Goal: Information Seeking & Learning: Learn about a topic

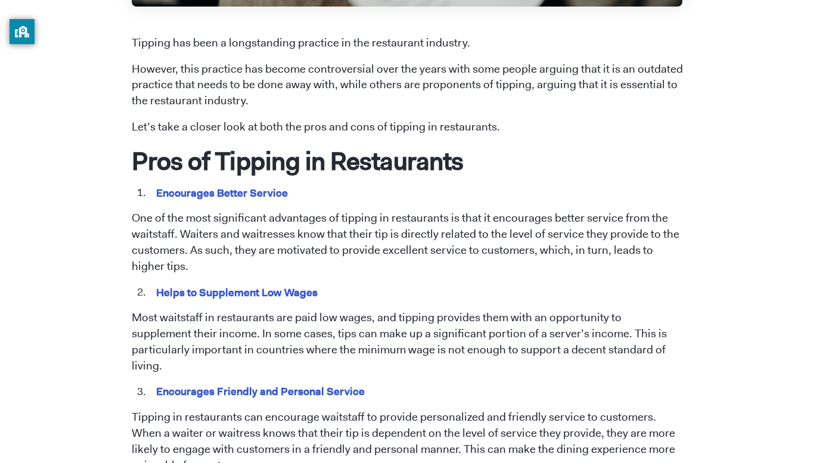
scroll to position [505, 0]
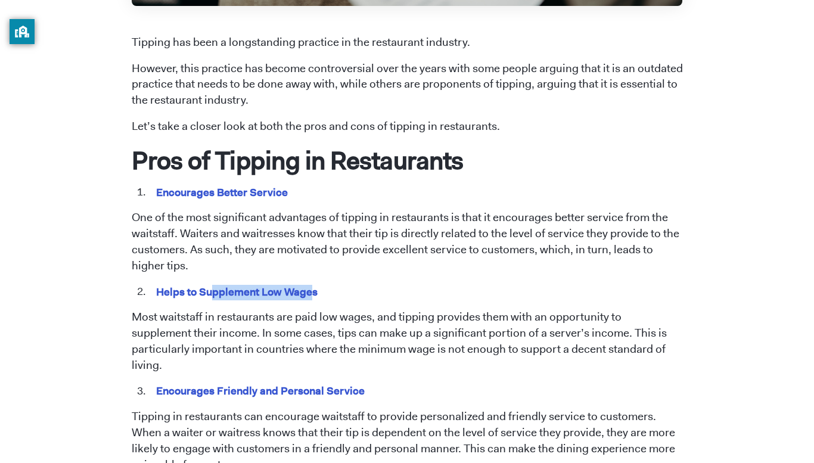
drag, startPoint x: 312, startPoint y: 275, endPoint x: 213, endPoint y: 300, distance: 101.5
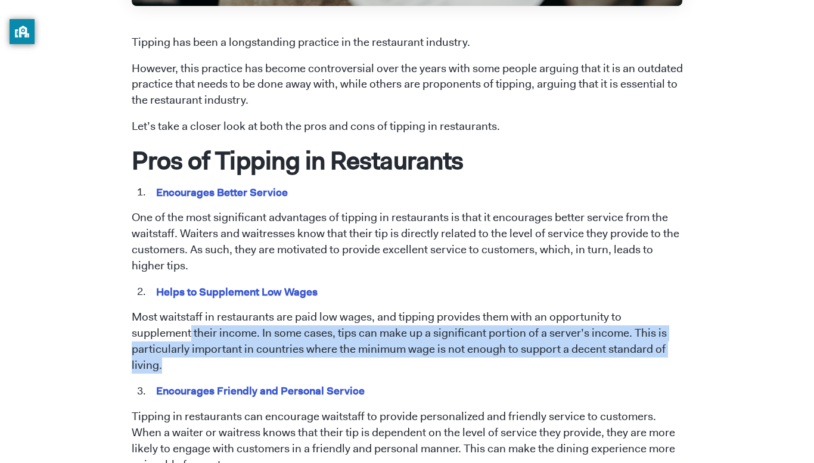
drag, startPoint x: 710, startPoint y: 316, endPoint x: 700, endPoint y: 347, distance: 32.6
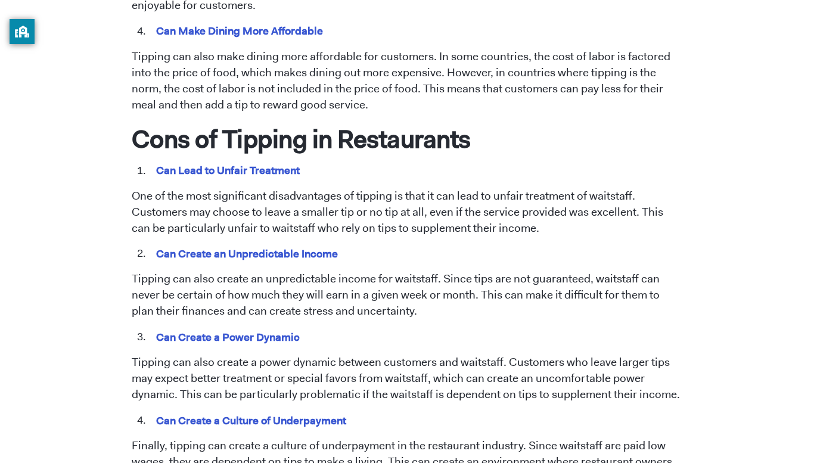
scroll to position [967, 0]
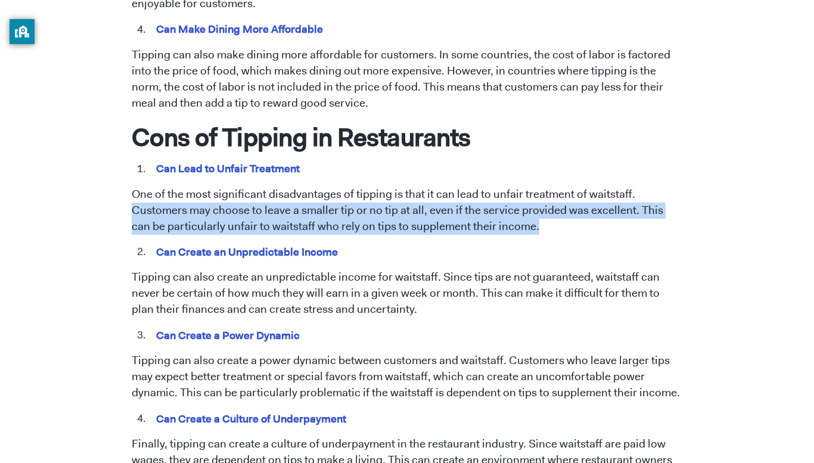
drag, startPoint x: 650, startPoint y: 172, endPoint x: 660, endPoint y: 208, distance: 37.7
click at [660, 208] on p "One of the most significant disadvantages of tipping is that it can lead to unf…" at bounding box center [407, 211] width 551 height 48
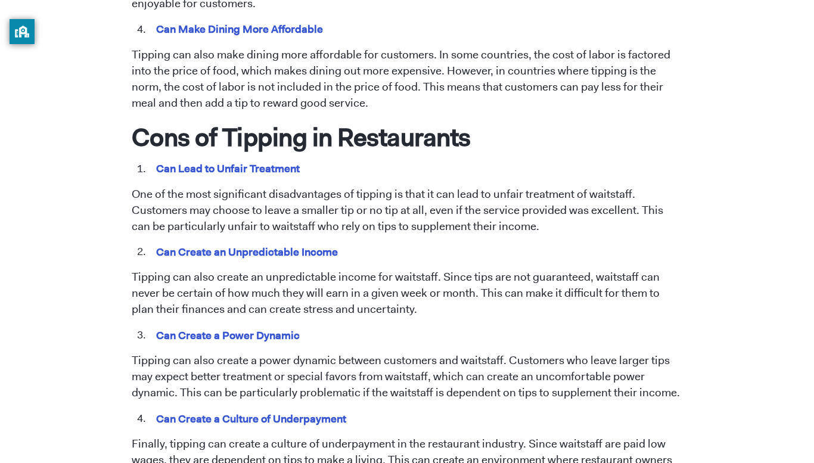
click at [660, 208] on p "One of the most significant disadvantages of tipping is that it can lead to unf…" at bounding box center [407, 211] width 551 height 48
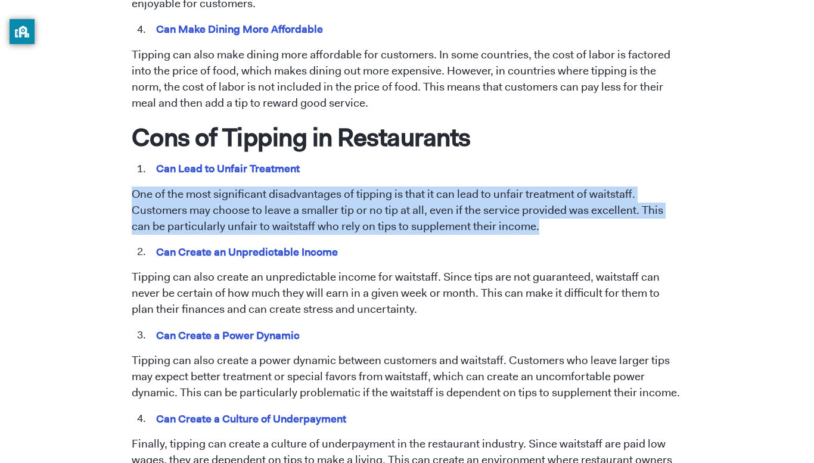
click at [660, 208] on p "One of the most significant disadvantages of tipping is that it can lead to unf…" at bounding box center [407, 211] width 551 height 48
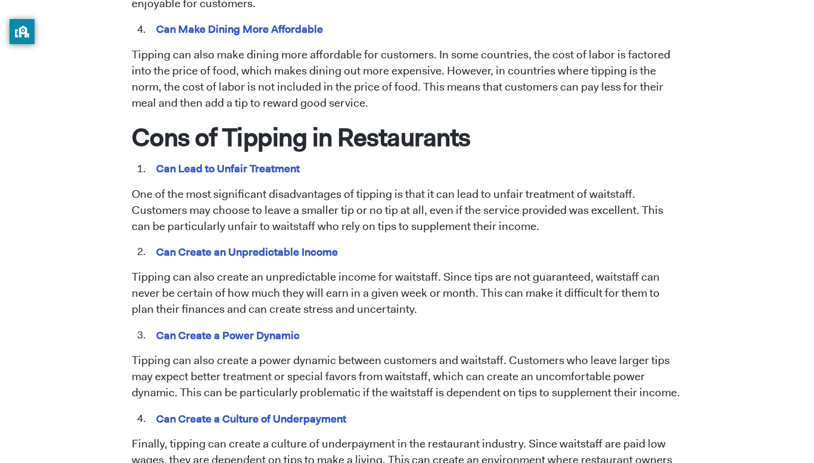
click at [660, 208] on p "One of the most significant disadvantages of tipping is that it can lead to unf…" at bounding box center [407, 211] width 551 height 48
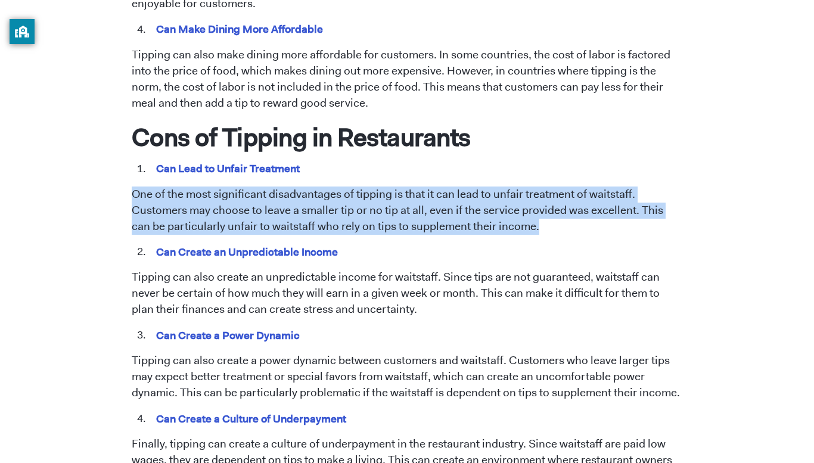
click at [660, 208] on p "One of the most significant disadvantages of tipping is that it can lead to unf…" at bounding box center [407, 211] width 551 height 48
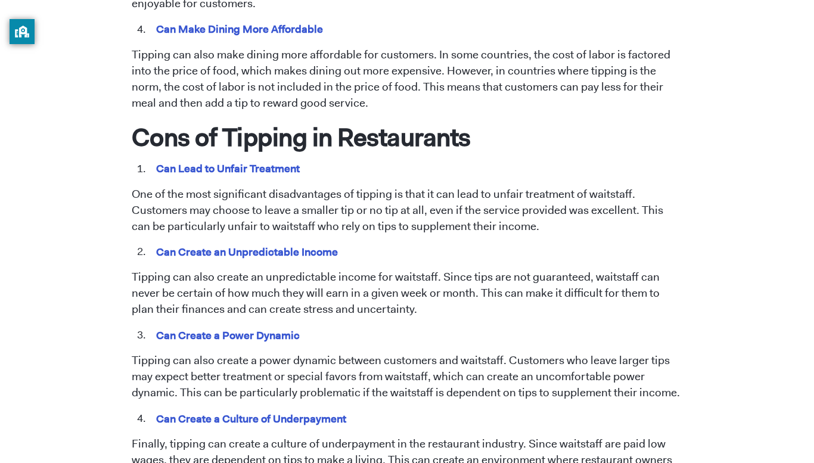
click at [660, 208] on p "One of the most significant disadvantages of tipping is that it can lead to unf…" at bounding box center [407, 211] width 551 height 48
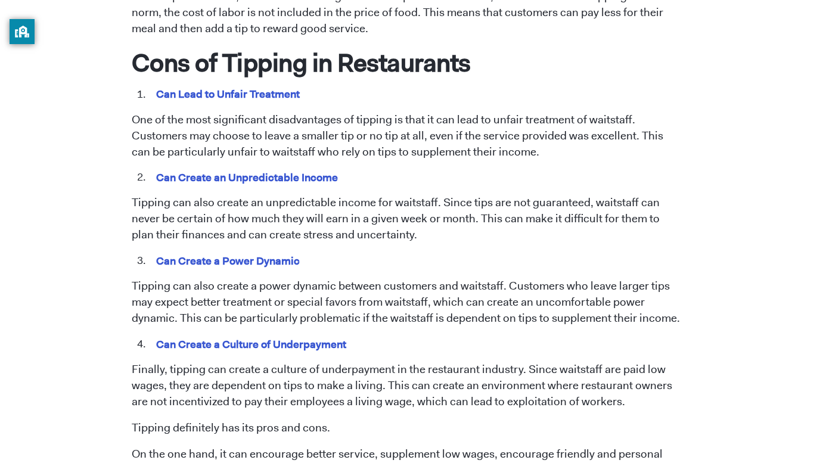
scroll to position [1039, 0]
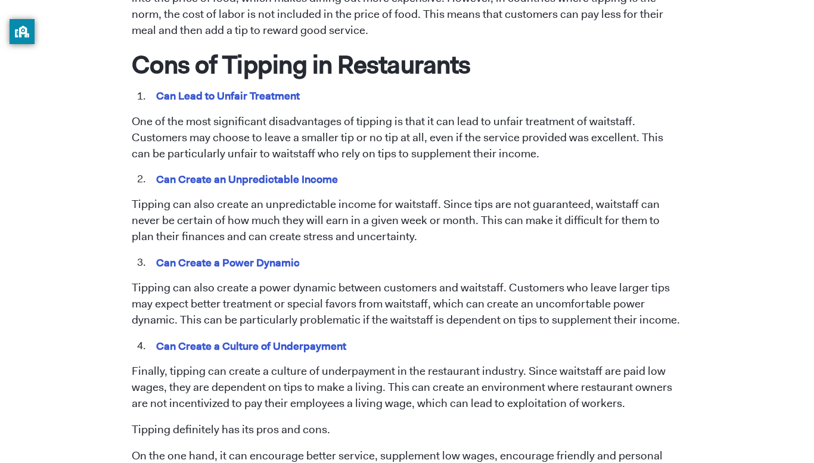
click at [657, 205] on p "Tipping can also create an unpredictable income for waitstaff. Since tips are n…" at bounding box center [407, 221] width 551 height 48
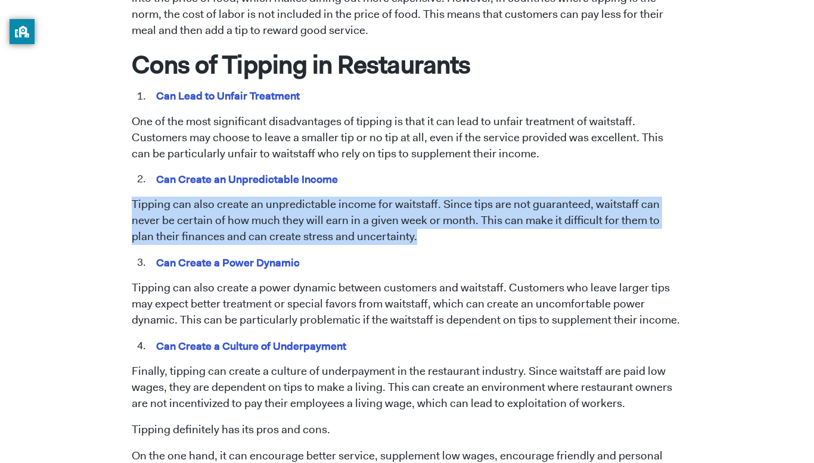
click at [657, 205] on p "Tipping can also create an unpredictable income for waitstaff. Since tips are n…" at bounding box center [407, 221] width 551 height 48
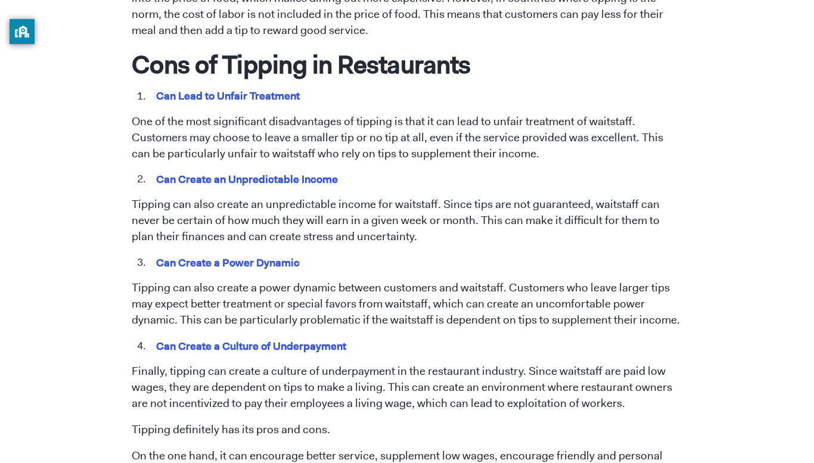
click at [657, 205] on p "Tipping can also create an unpredictable income for waitstaff. Since tips are n…" at bounding box center [407, 221] width 551 height 48
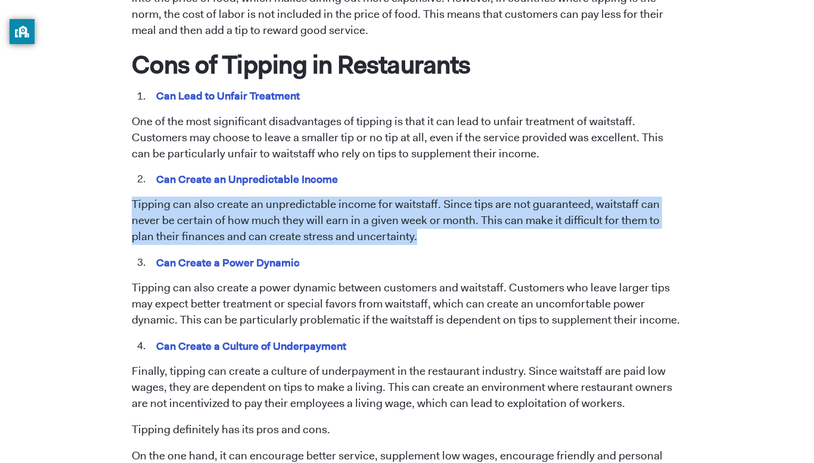
click at [659, 207] on p "Tipping can also create an unpredictable income for waitstaff. Since tips are n…" at bounding box center [407, 221] width 551 height 48
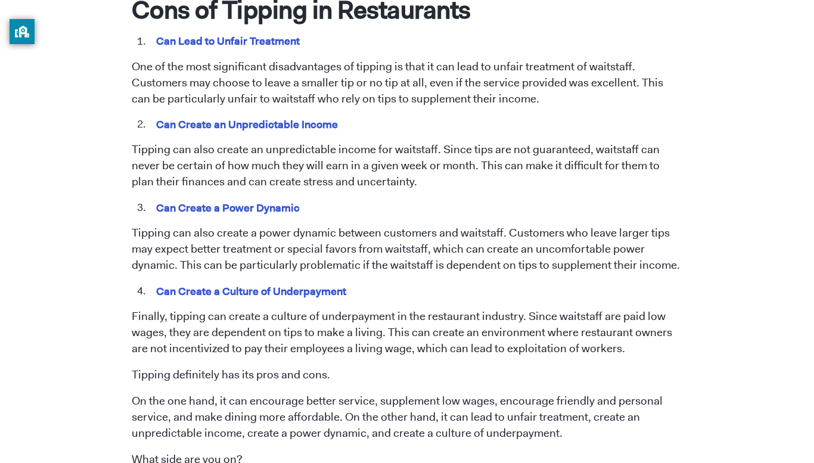
scroll to position [1094, 0]
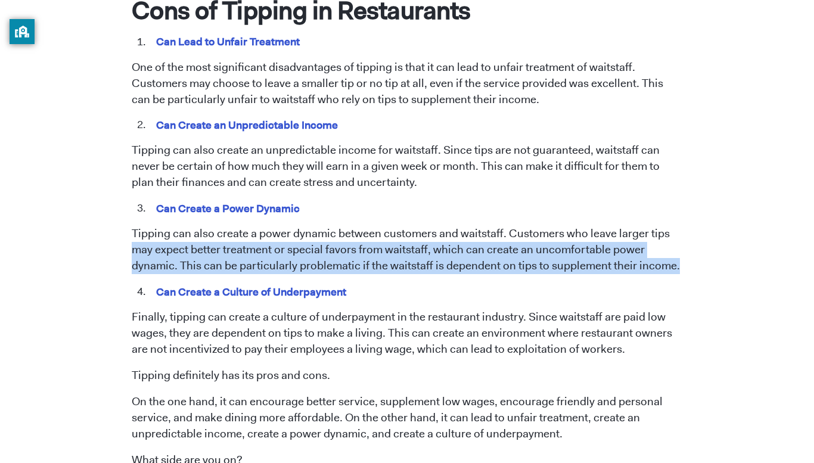
drag, startPoint x: 690, startPoint y: 204, endPoint x: 690, endPoint y: 254, distance: 50.1
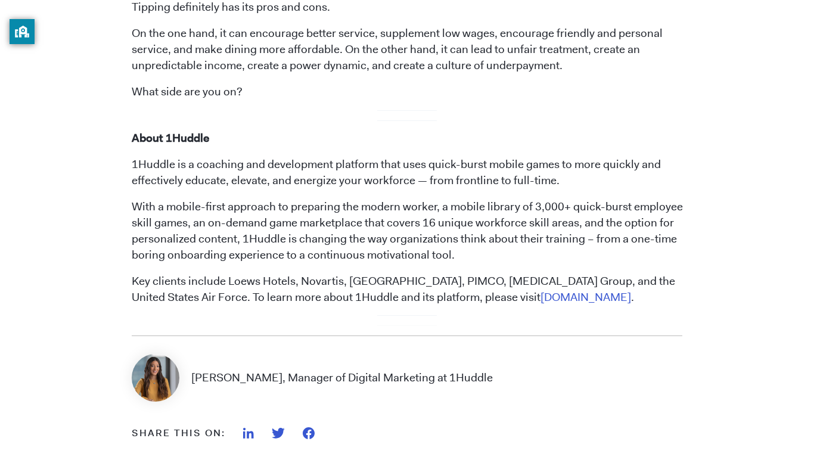
scroll to position [0, 0]
